Goal: Transaction & Acquisition: Purchase product/service

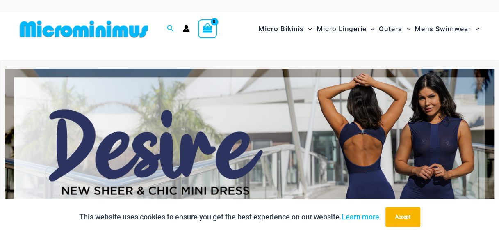
scroll to position [41, 0]
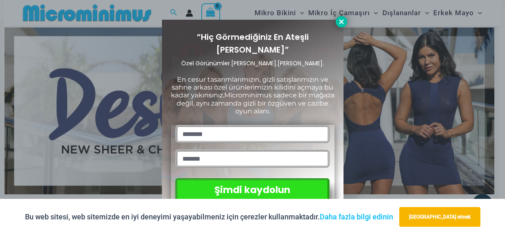
click at [341, 24] on icon at bounding box center [341, 21] width 7 height 7
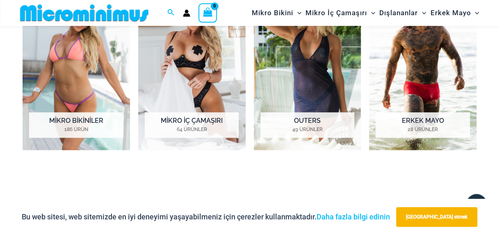
scroll to position [608, 0]
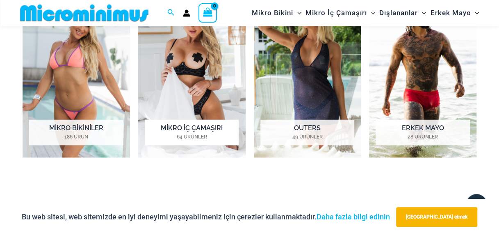
click at [193, 81] on img "Mikro iç çamaşırı ürün kategorisini ziyaret edin" at bounding box center [191, 73] width 107 height 167
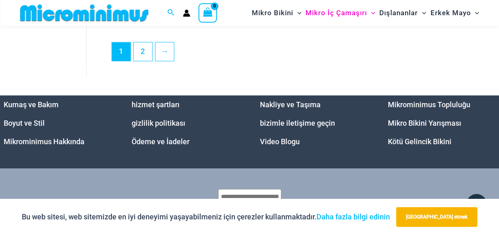
scroll to position [1841, 0]
